Goal: Transaction & Acquisition: Purchase product/service

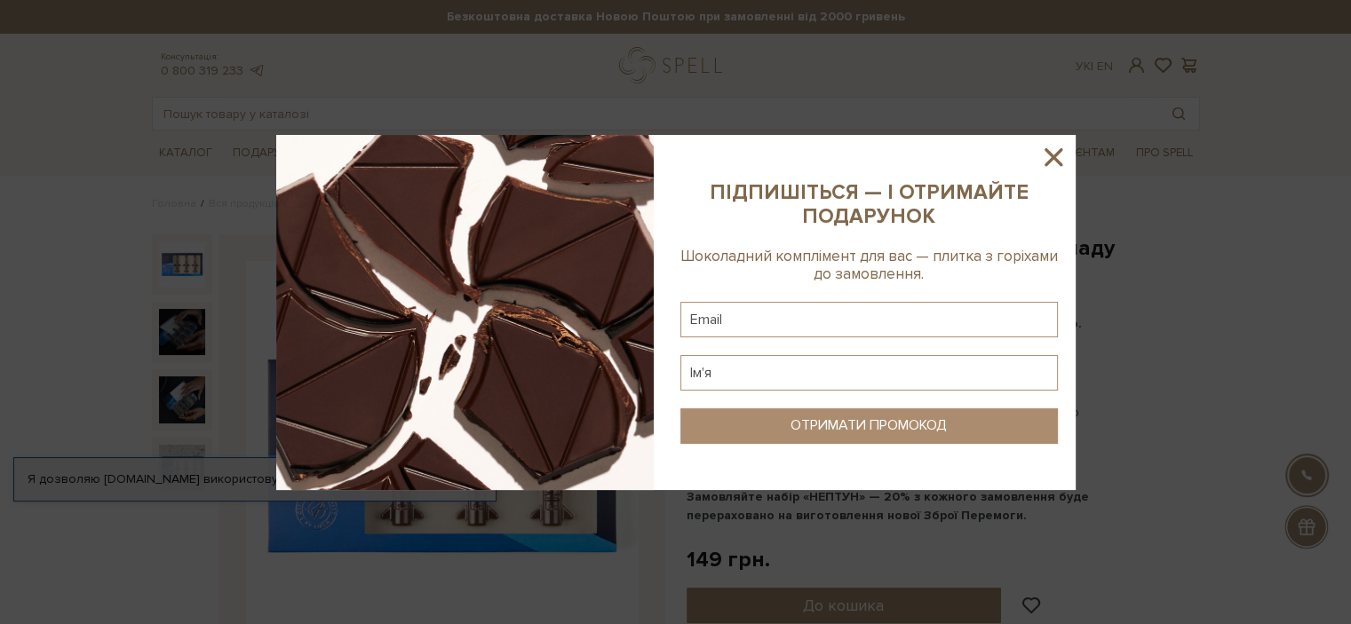
click at [1048, 152] on icon at bounding box center [1054, 157] width 18 height 18
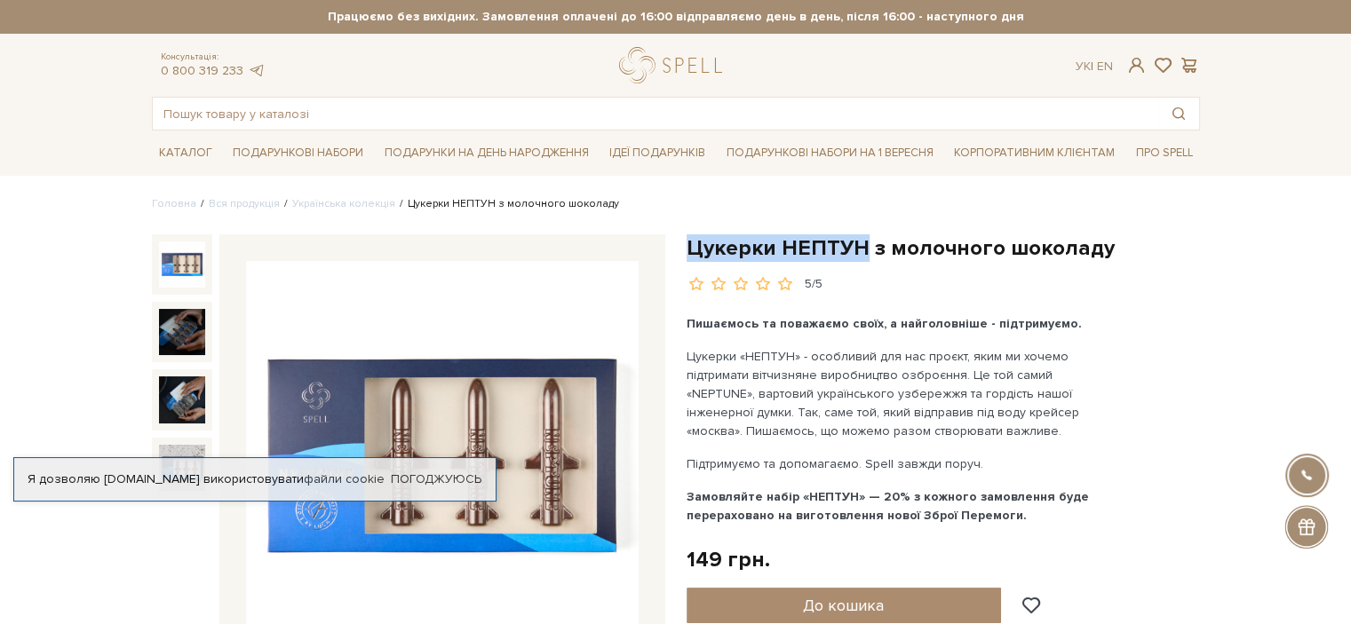
drag, startPoint x: 686, startPoint y: 246, endPoint x: 865, endPoint y: 253, distance: 179.6
click at [865, 253] on h1 "Цукерки НЕПТУН з молочного шоколаду" at bounding box center [943, 248] width 513 height 28
copy h1 "Цукерки НЕПТУН"
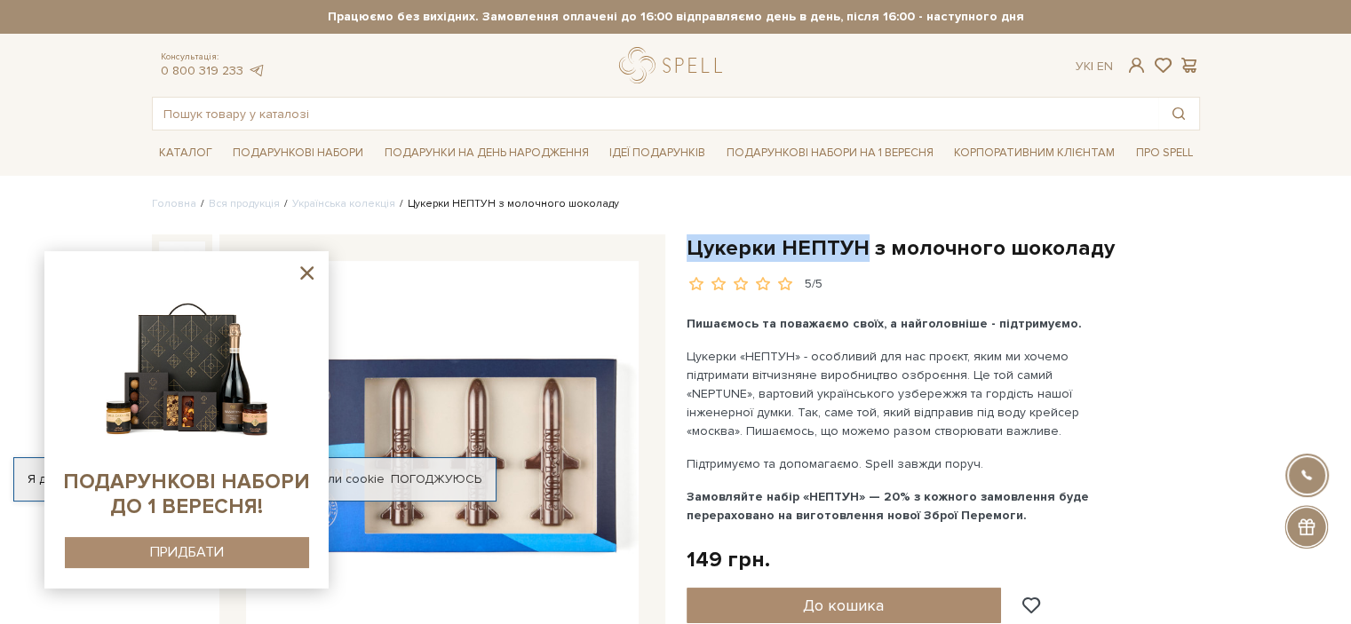
drag, startPoint x: 799, startPoint y: 493, endPoint x: 1022, endPoint y: 523, distance: 225.9
click at [1022, 523] on p "Замовляйте набір «НЕПТУН» — 20% з кожного замовлення буде перераховано на вигот…" at bounding box center [895, 506] width 417 height 37
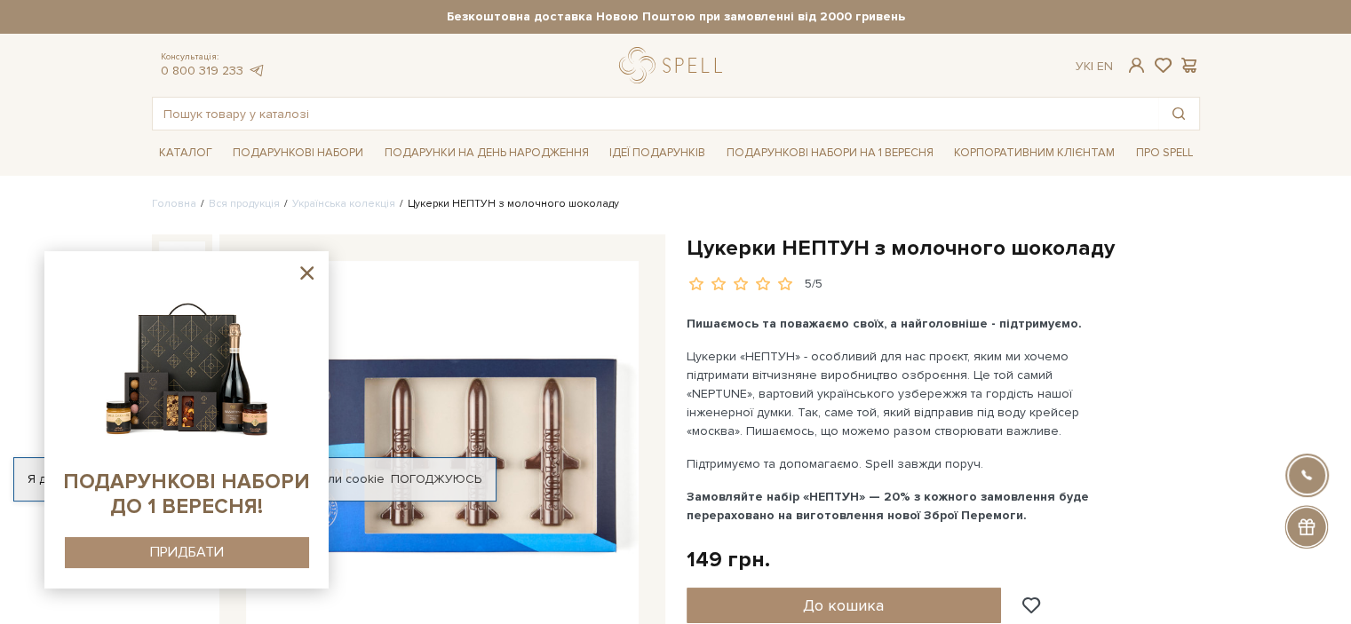
drag, startPoint x: 1022, startPoint y: 523, endPoint x: 872, endPoint y: 491, distance: 153.5
click at [872, 491] on p "Замовляйте набір «НЕПТУН» — 20% з кожного замовлення буде перераховано на вигот…" at bounding box center [895, 506] width 417 height 37
copy b "20% з кожного замовлення буде перераховано на виготовлення нової Зброї Перемоги."
